Goal: Task Accomplishment & Management: Manage account settings

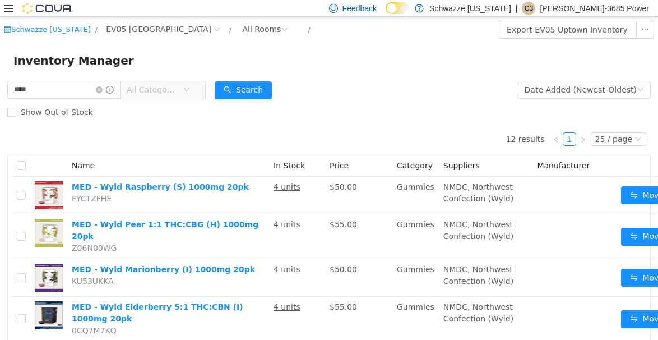
scroll to position [713, 0]
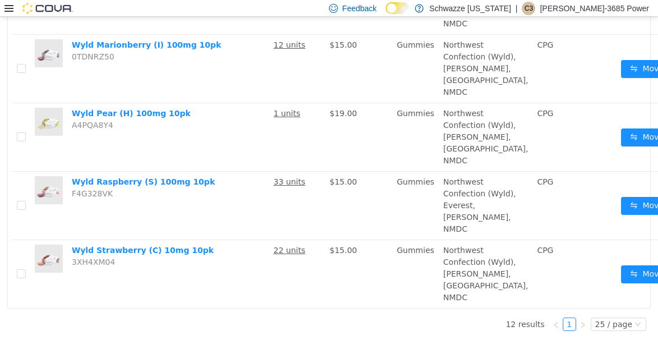
click at [6, 6] on icon at bounding box center [8, 8] width 9 height 9
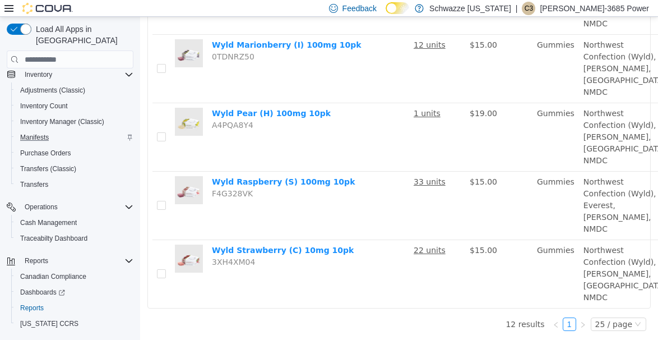
scroll to position [110, 0]
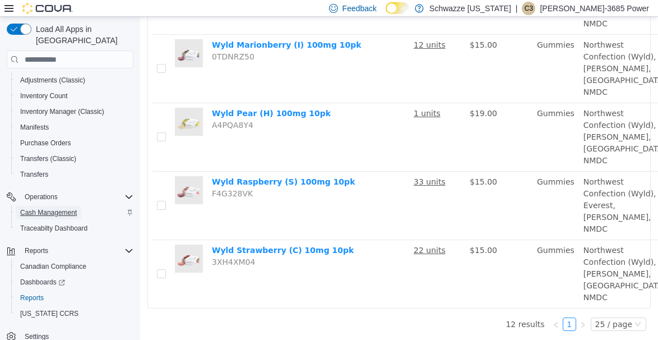
click at [58, 208] on span "Cash Management" at bounding box center [48, 212] width 57 height 9
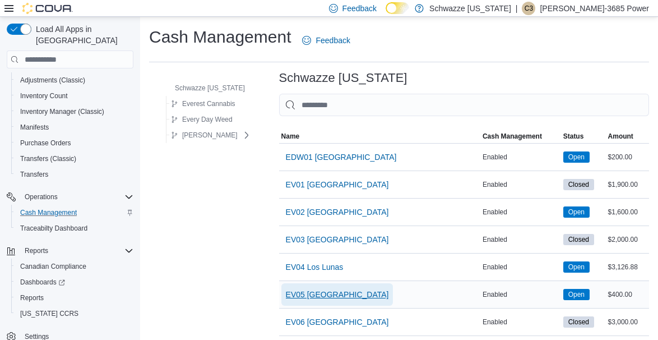
click at [328, 289] on span "EV05 [GEOGRAPHIC_DATA]" at bounding box center [337, 294] width 103 height 11
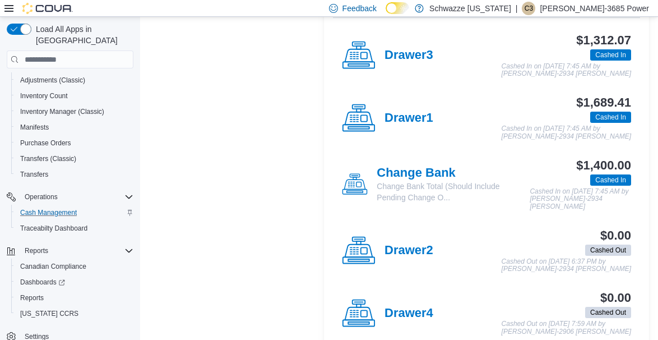
scroll to position [257, 0]
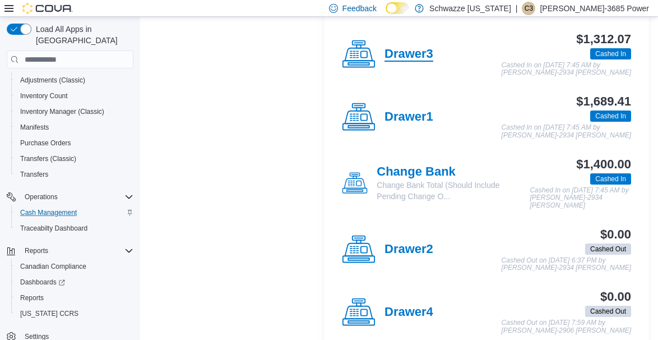
click at [413, 54] on h4 "Drawer3" at bounding box center [409, 54] width 49 height 15
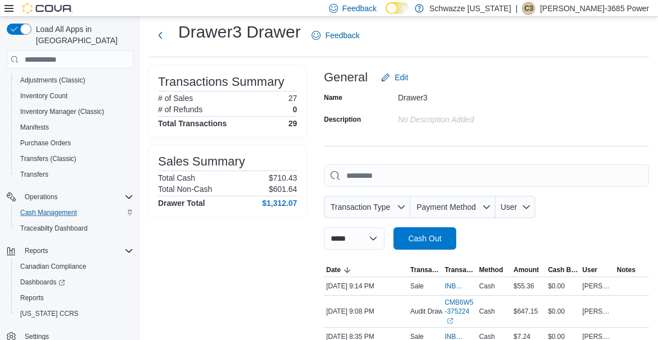
scroll to position [6, 0]
